Goal: Task Accomplishment & Management: Manage account settings

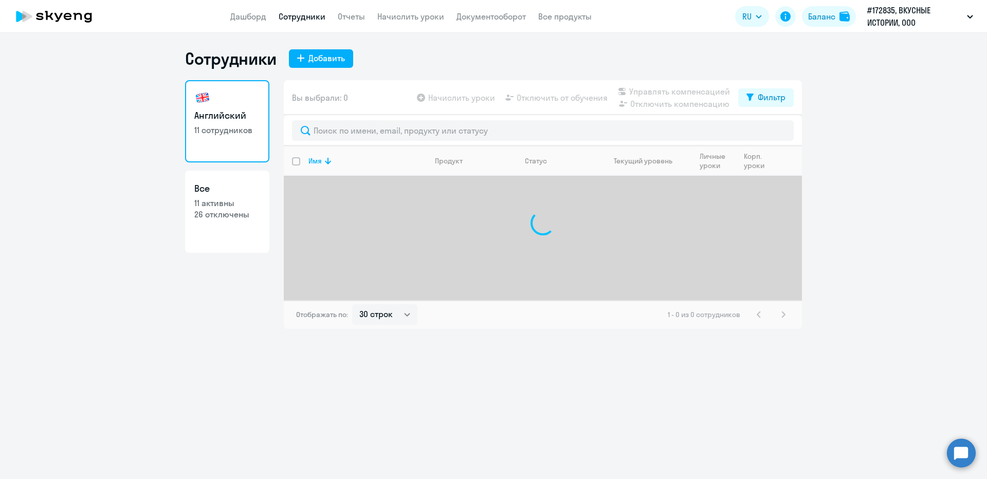
select select "30"
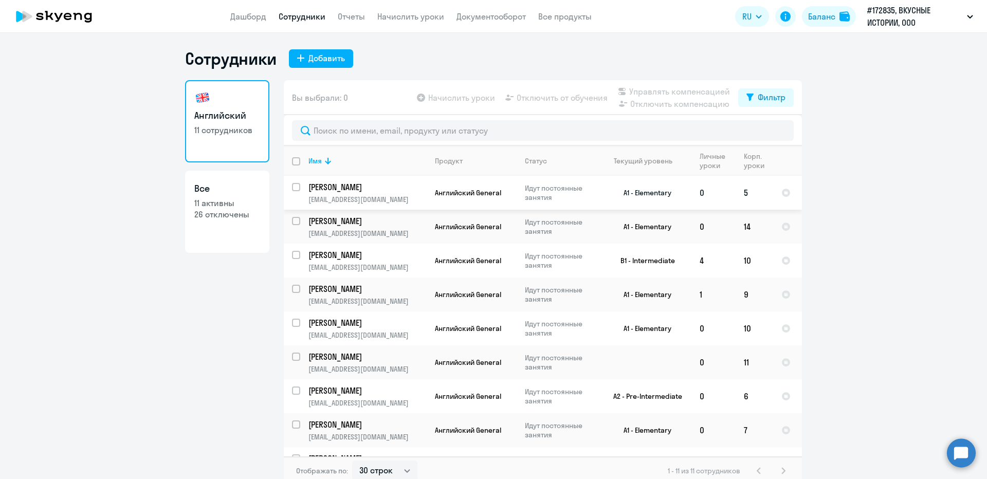
click at [743, 195] on td "5" at bounding box center [754, 193] width 38 height 34
select select "english"
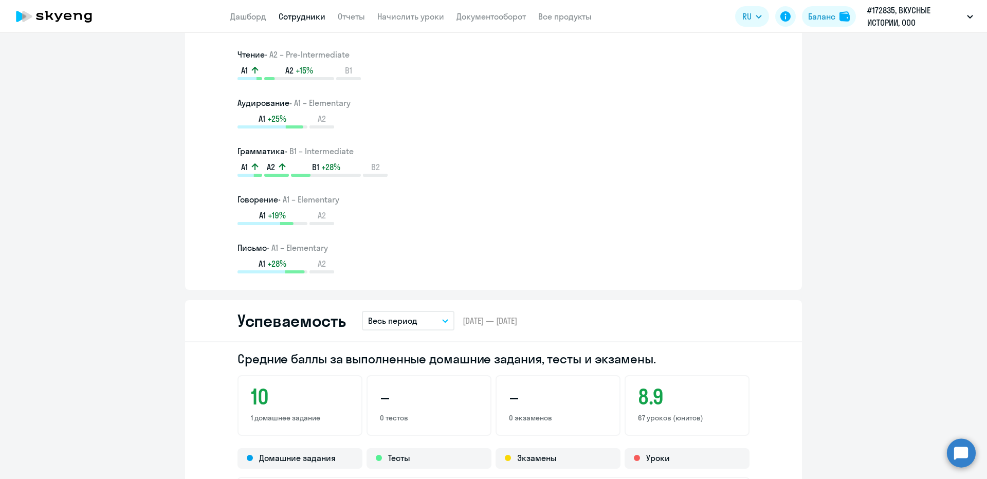
scroll to position [452, 0]
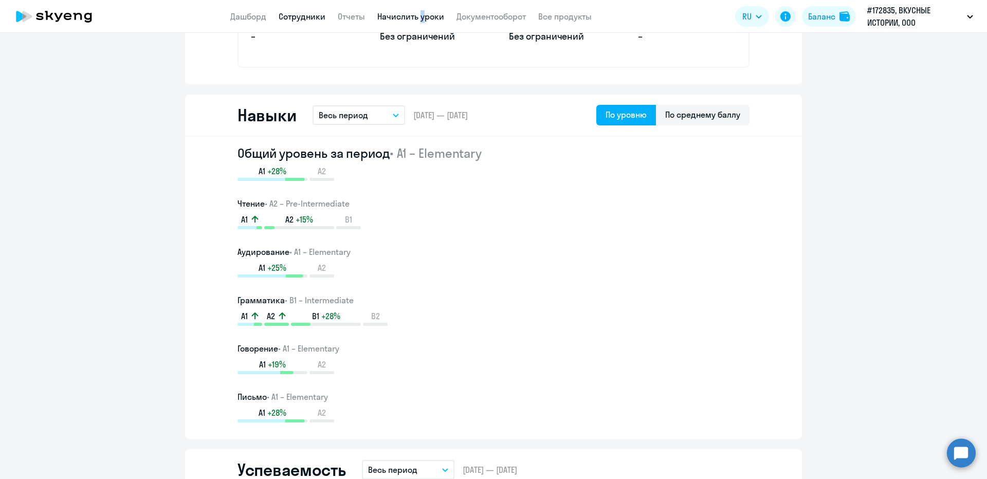
click at [418, 11] on app-header "Дашборд Сотрудники Отчеты Начислить уроки Документооборот Все продукты Дашборд …" at bounding box center [493, 16] width 987 height 33
click at [417, 14] on link "Начислить уроки" at bounding box center [410, 16] width 67 height 10
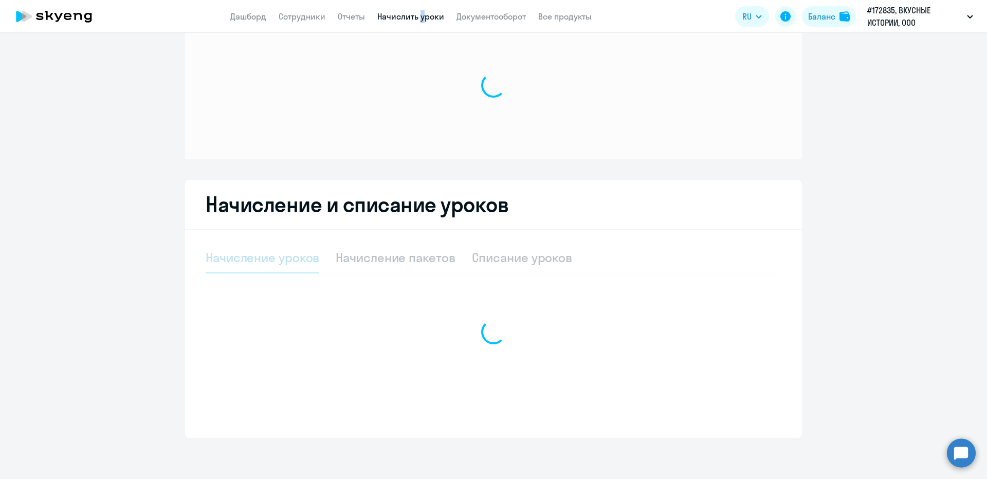
scroll to position [37, 0]
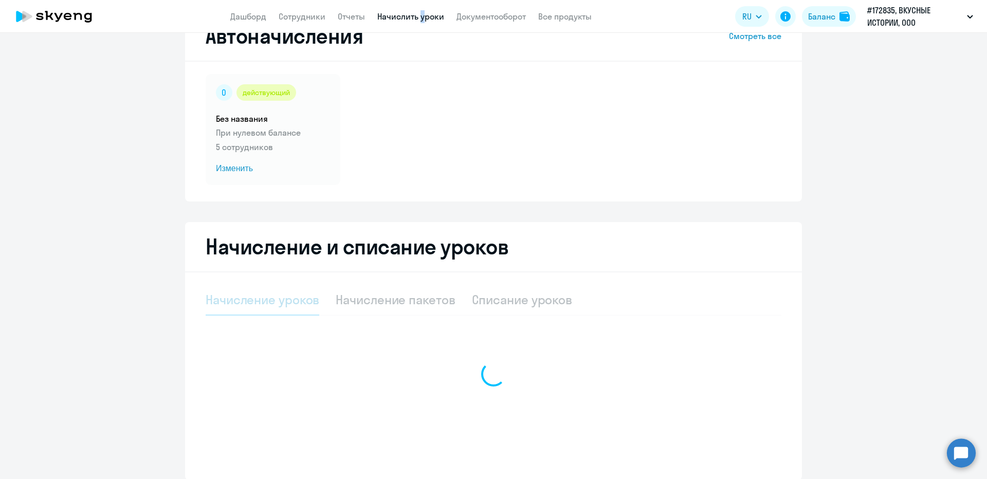
select select "10"
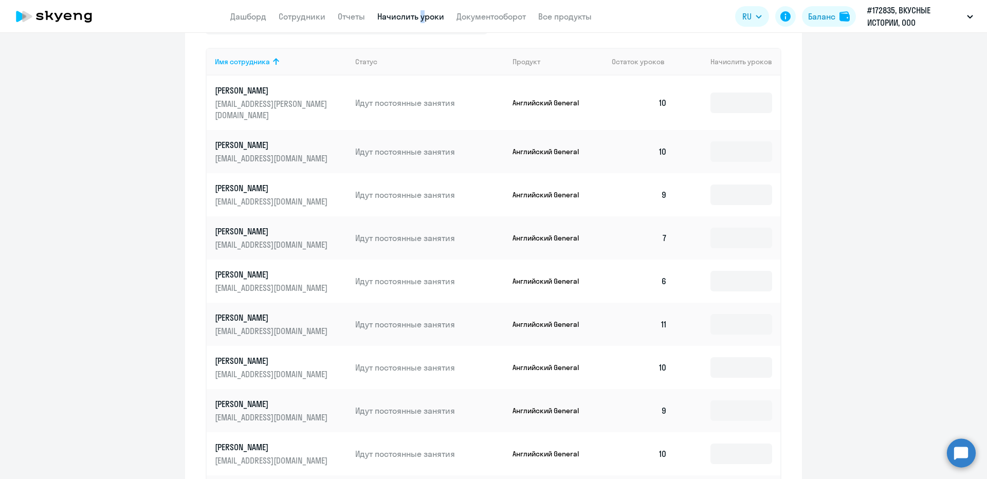
scroll to position [430, 0]
